Goal: Consume media (video, audio)

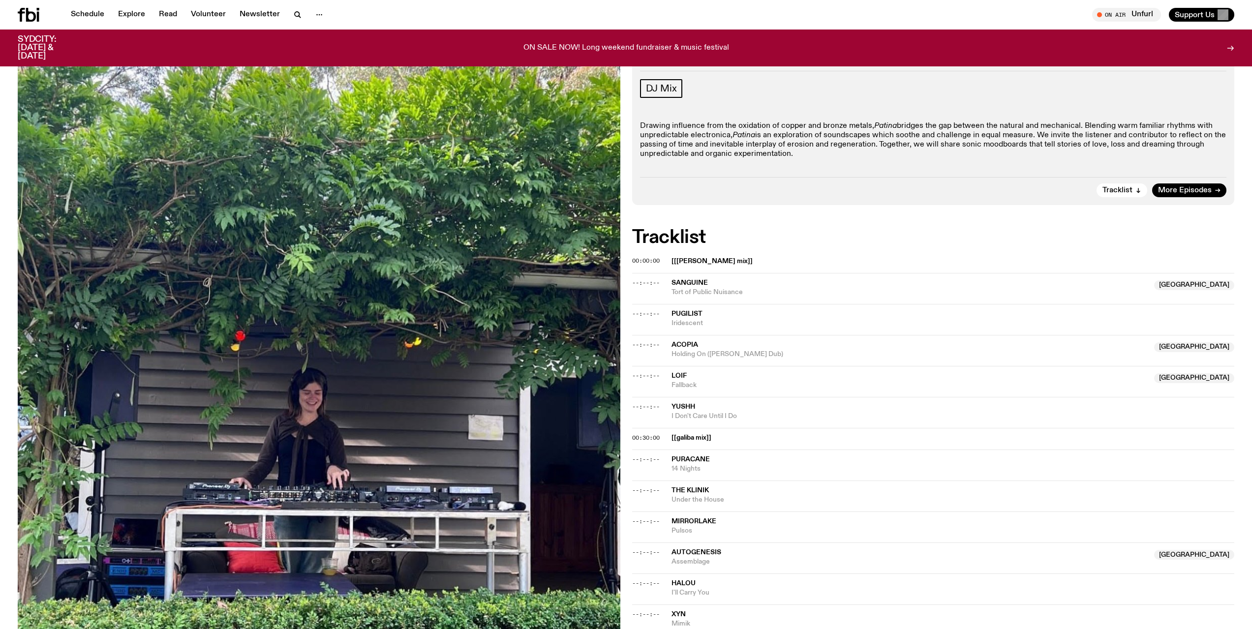
scroll to position [140, 0]
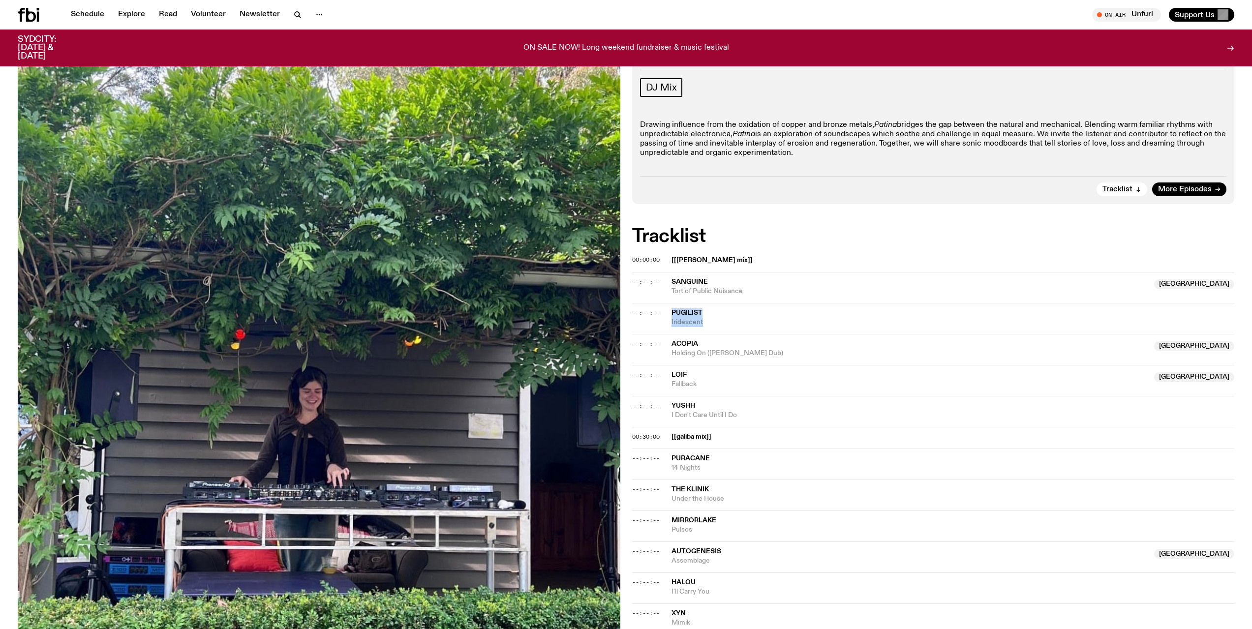
drag, startPoint x: 709, startPoint y: 325, endPoint x: 658, endPoint y: 320, distance: 50.9
click at [658, 320] on div "--:--:-- Pugilist Iridescent" at bounding box center [933, 318] width 602 height 31
copy div "Pugilist Iridescent"
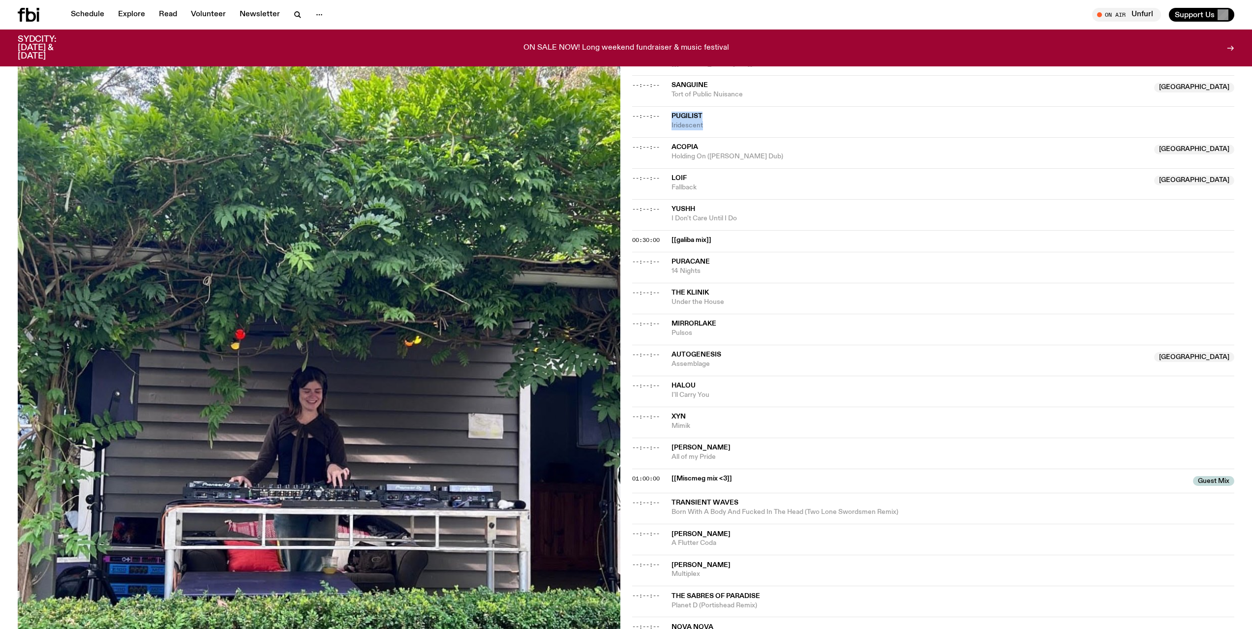
scroll to position [386, 0]
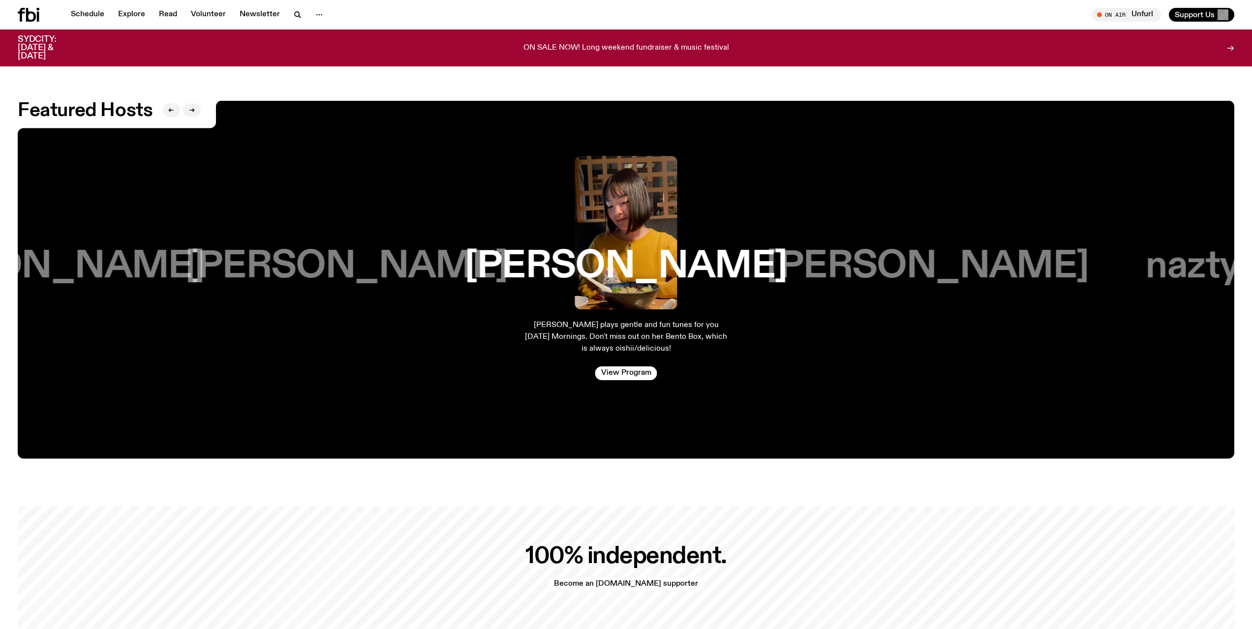
scroll to position [2451, 0]
